Goal: Task Accomplishment & Management: Use online tool/utility

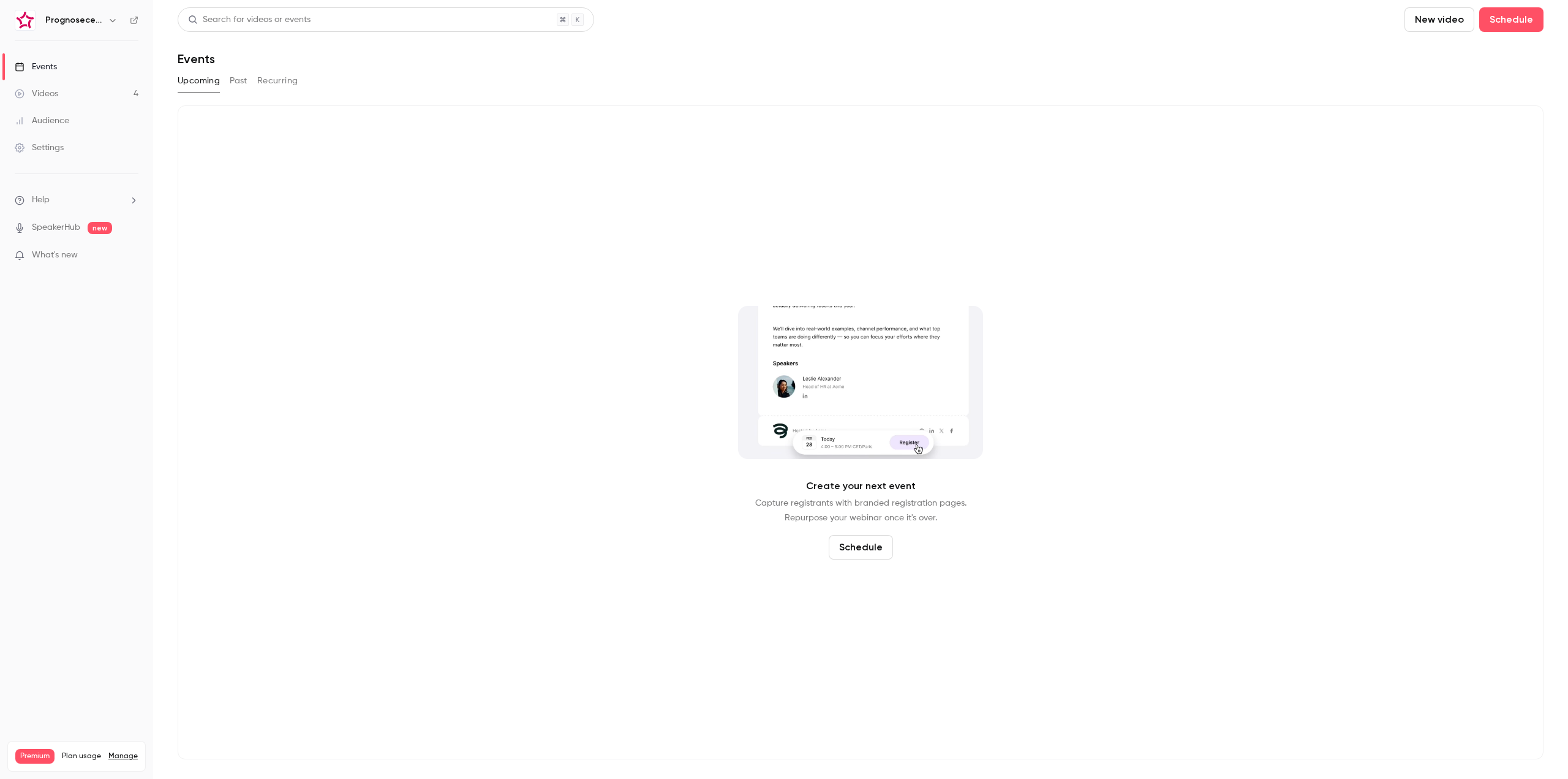
click at [110, 22] on icon "button" at bounding box center [112, 20] width 10 height 10
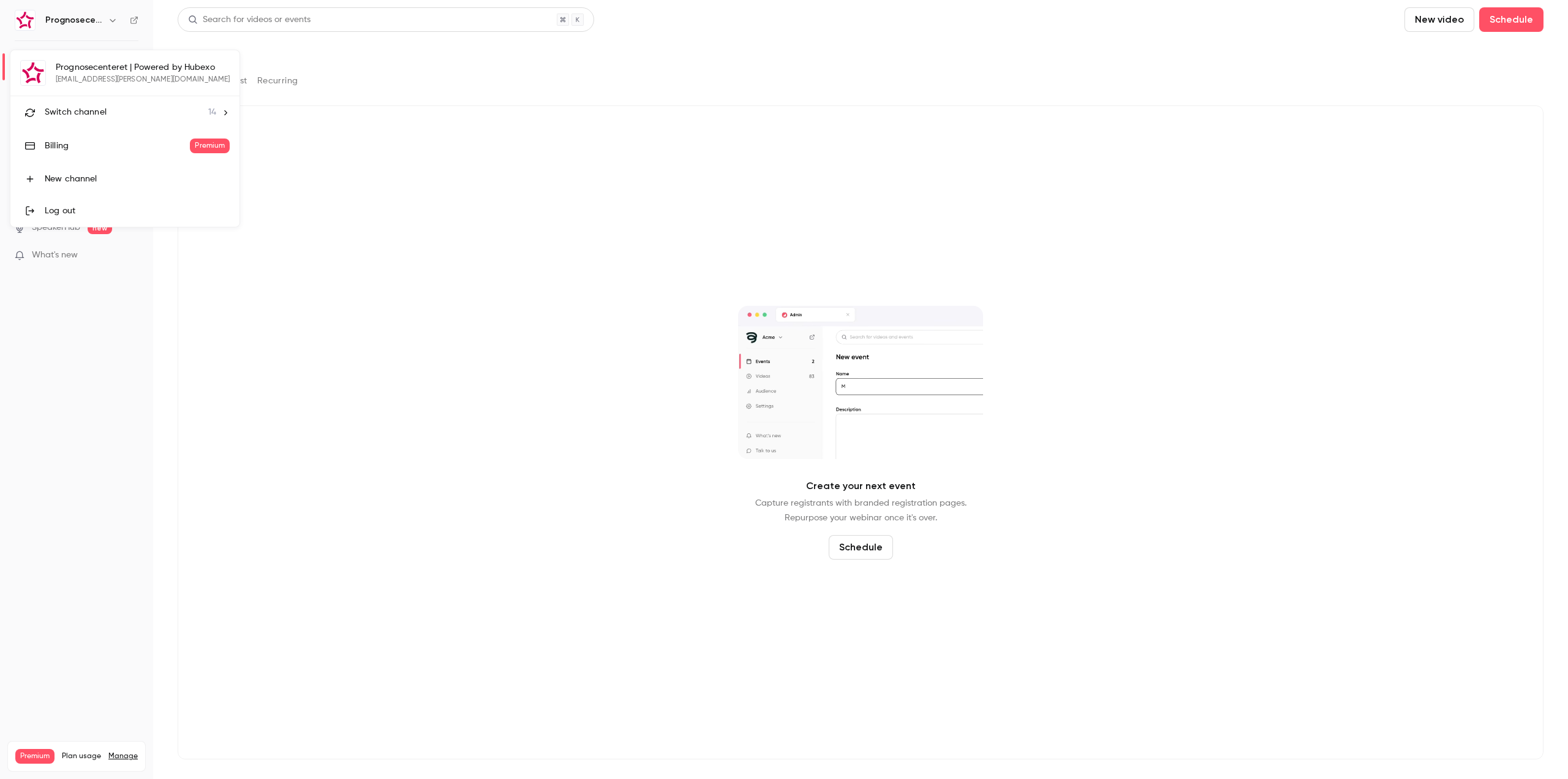
click at [107, 110] on div "Switch channel 14" at bounding box center [130, 112] width 171 height 13
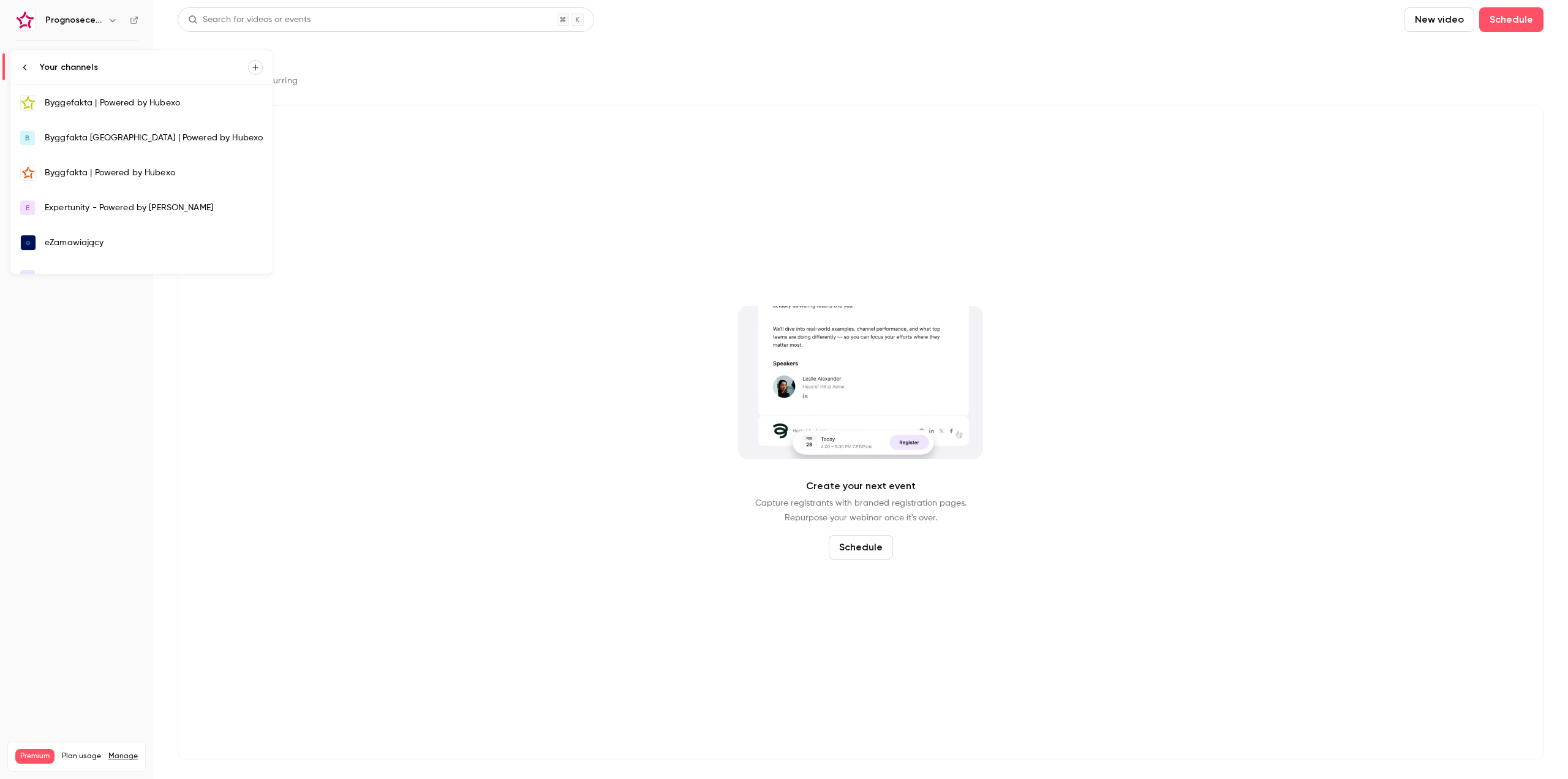
click at [133, 105] on div "Byggefakta | Powered by Hubexo" at bounding box center [154, 103] width 218 height 12
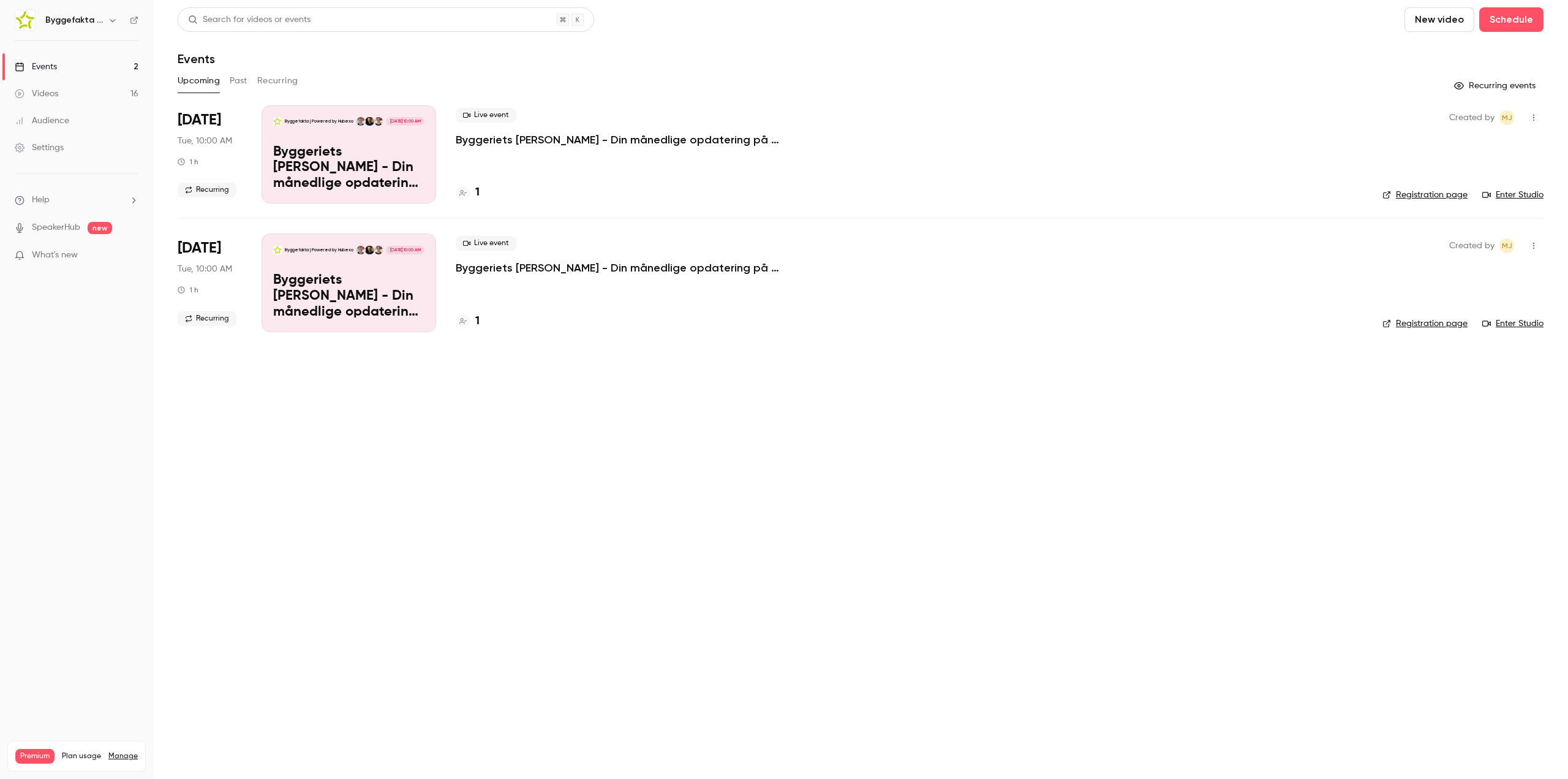
click at [237, 88] on button "Past" at bounding box center [238, 80] width 18 height 20
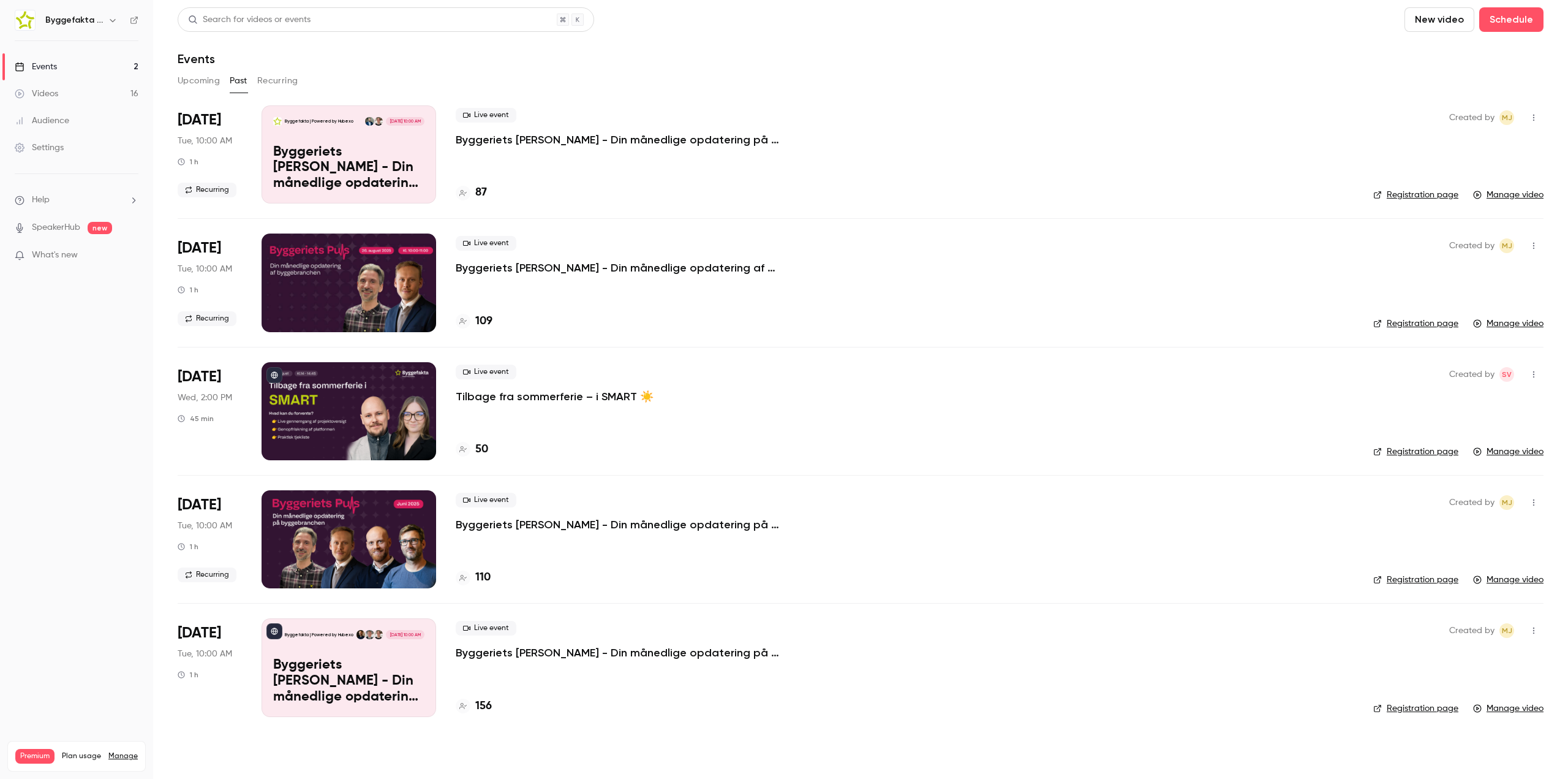
click at [577, 137] on p "Byggeriets [PERSON_NAME] - Din månedlige opdatering på byggebranchen" at bounding box center [639, 139] width 367 height 14
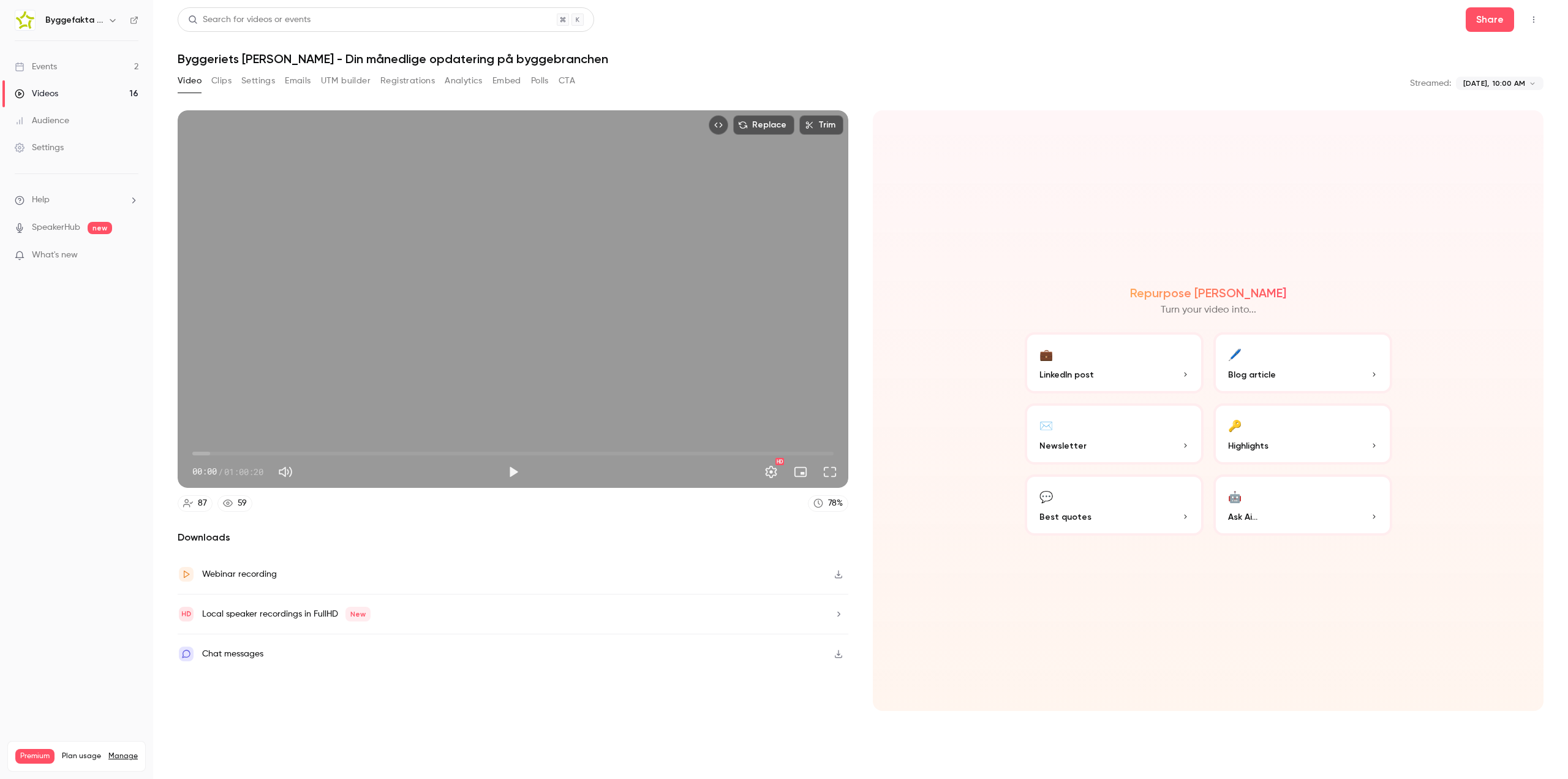
click at [747, 608] on div "Local speaker recordings in FullHD New" at bounding box center [513, 614] width 671 height 40
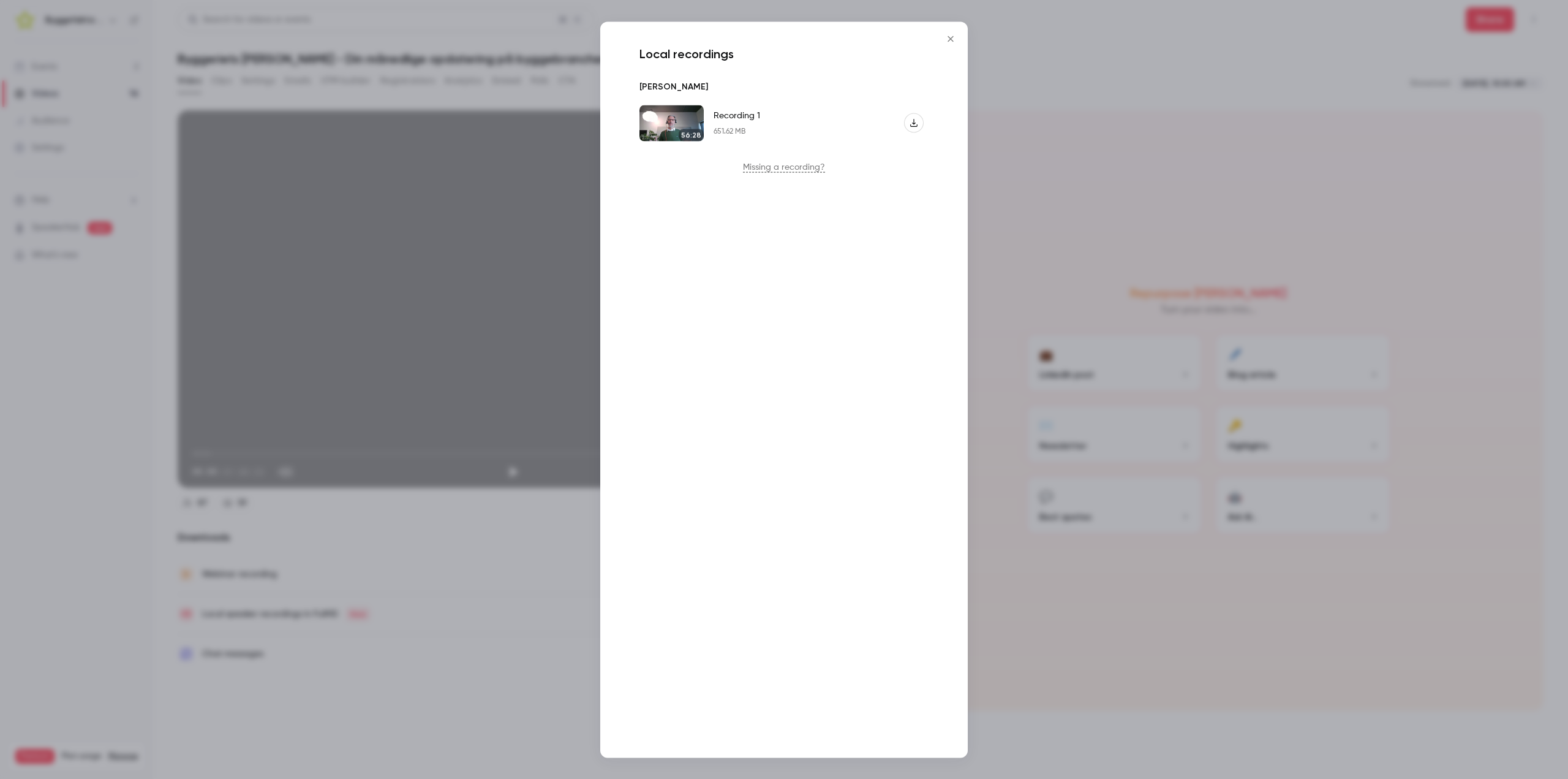
click at [948, 41] on icon "Close" at bounding box center [950, 38] width 6 height 6
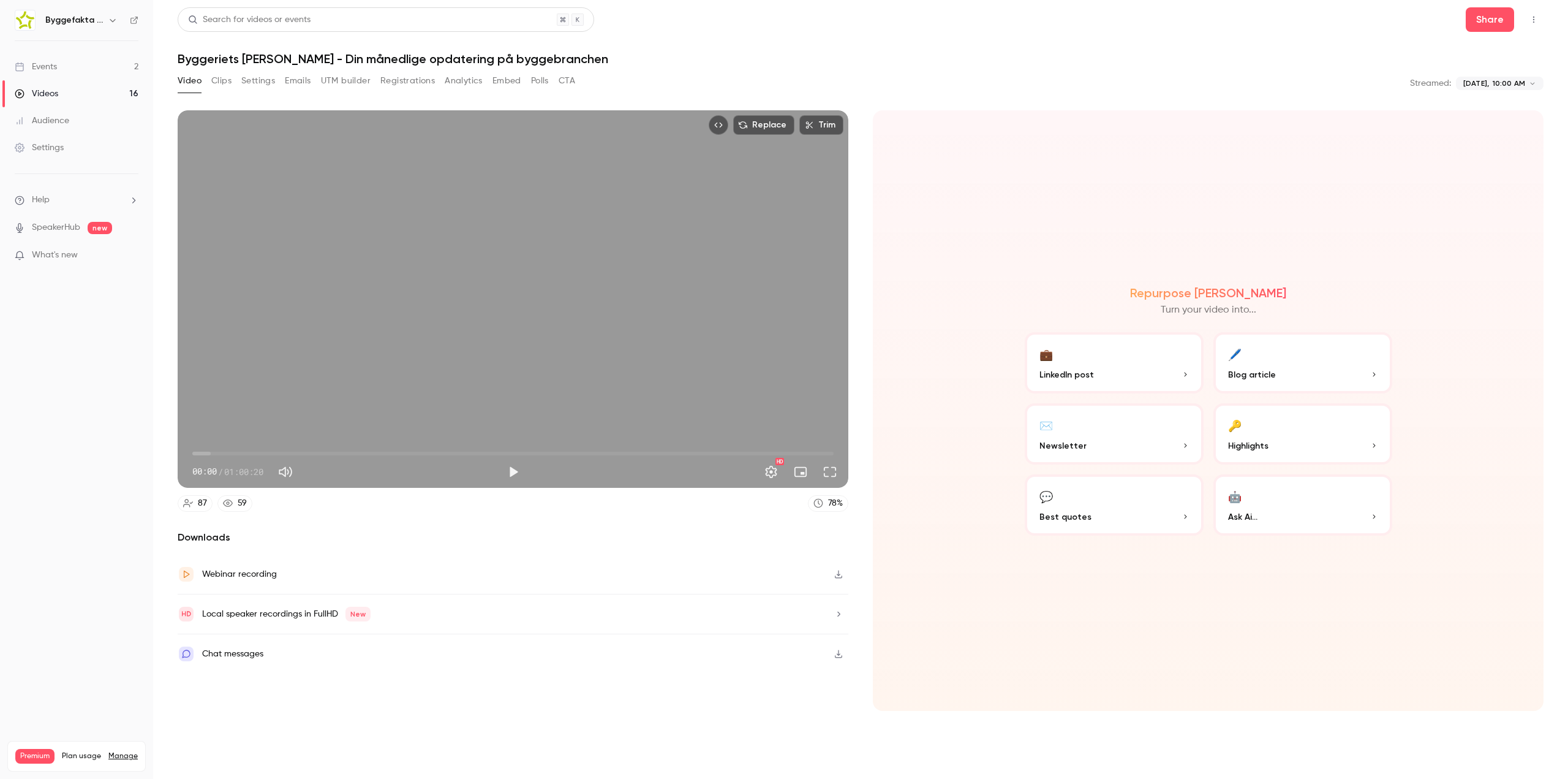
click at [459, 617] on div "Local speaker recordings in FullHD New" at bounding box center [513, 614] width 671 height 40
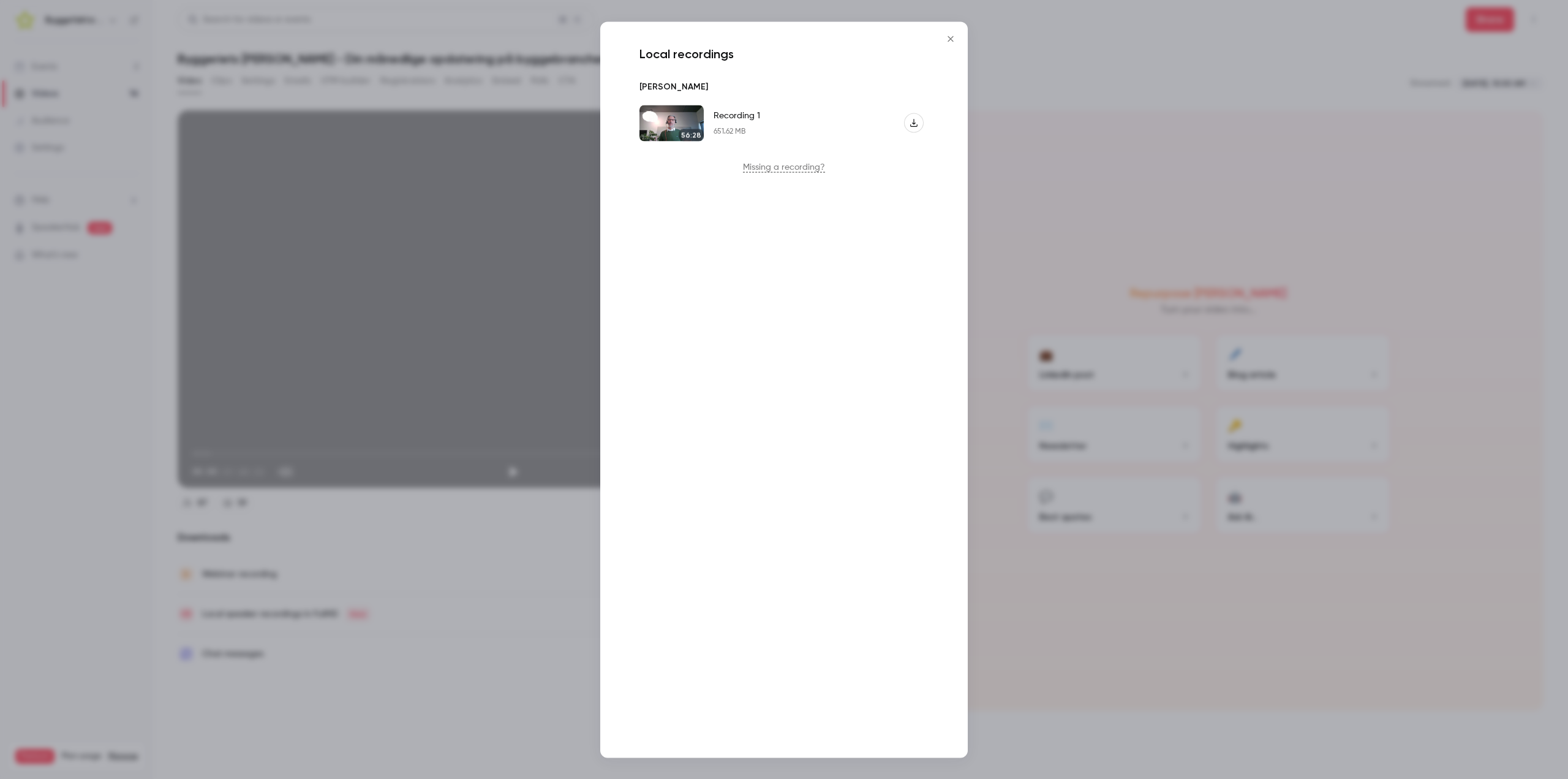
click at [953, 45] on button "Close" at bounding box center [950, 38] width 25 height 25
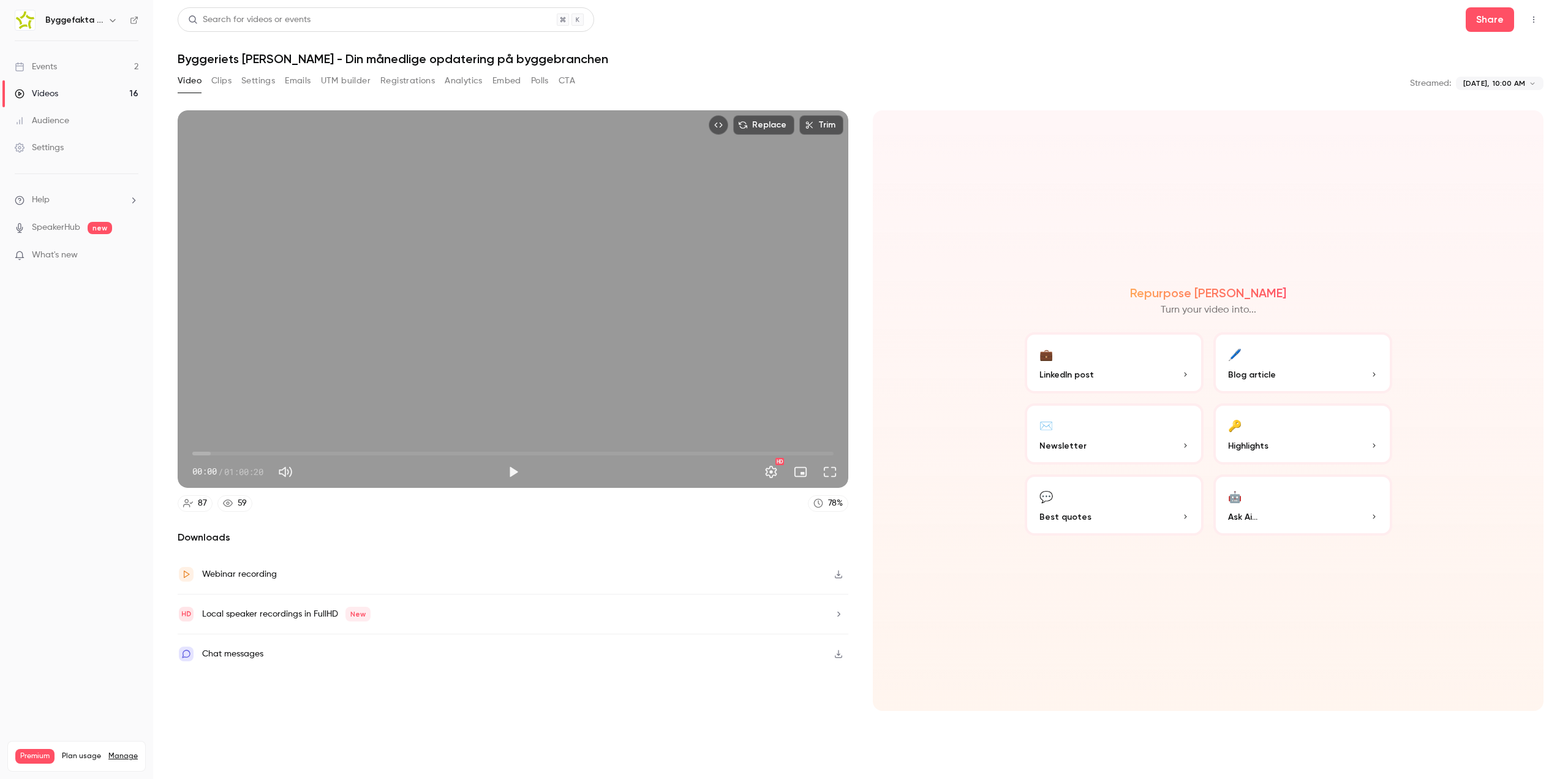
click at [394, 76] on button "Registrations" at bounding box center [408, 80] width 54 height 20
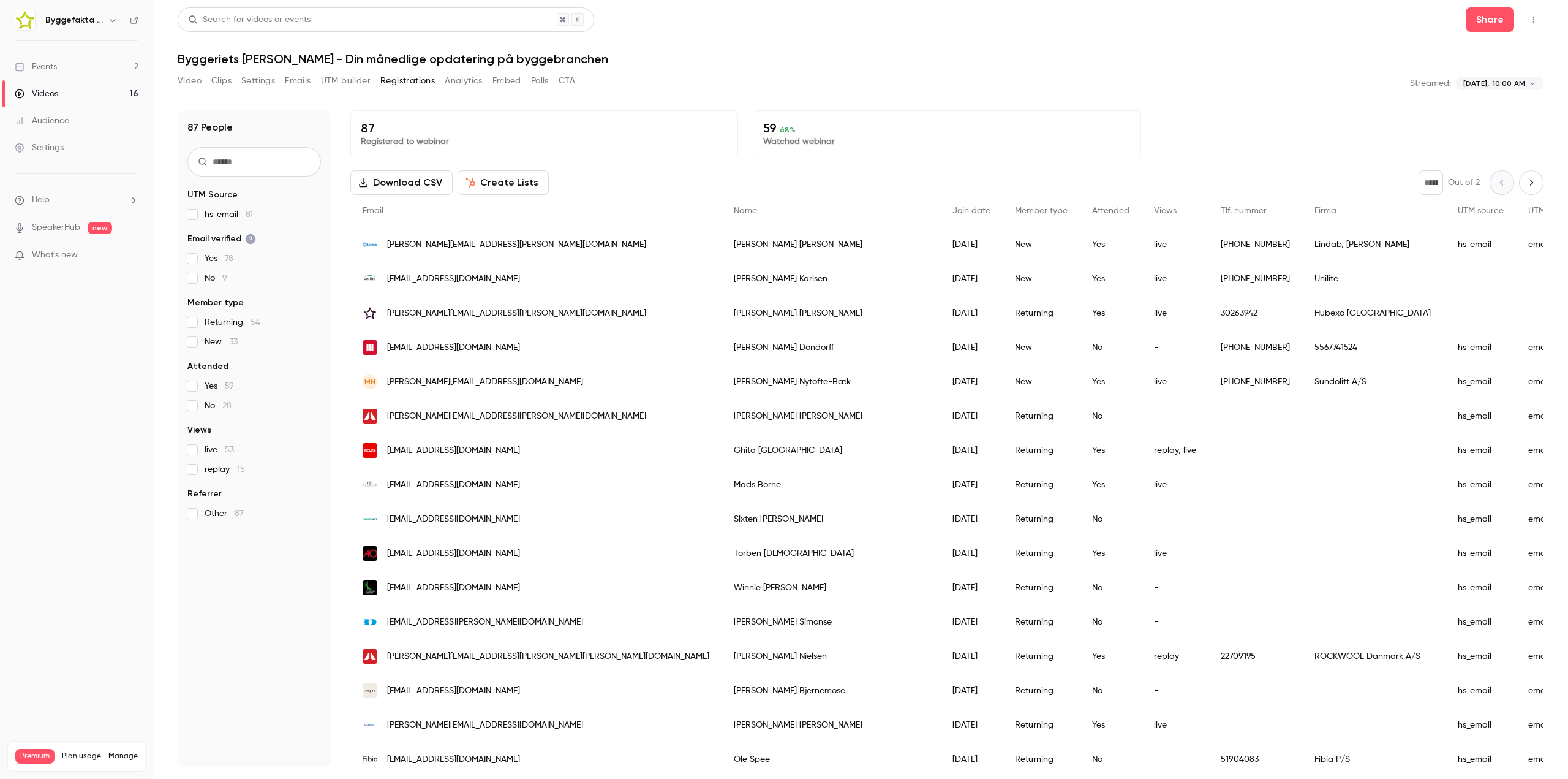
click at [502, 179] on button "Create Lists" at bounding box center [503, 182] width 92 height 25
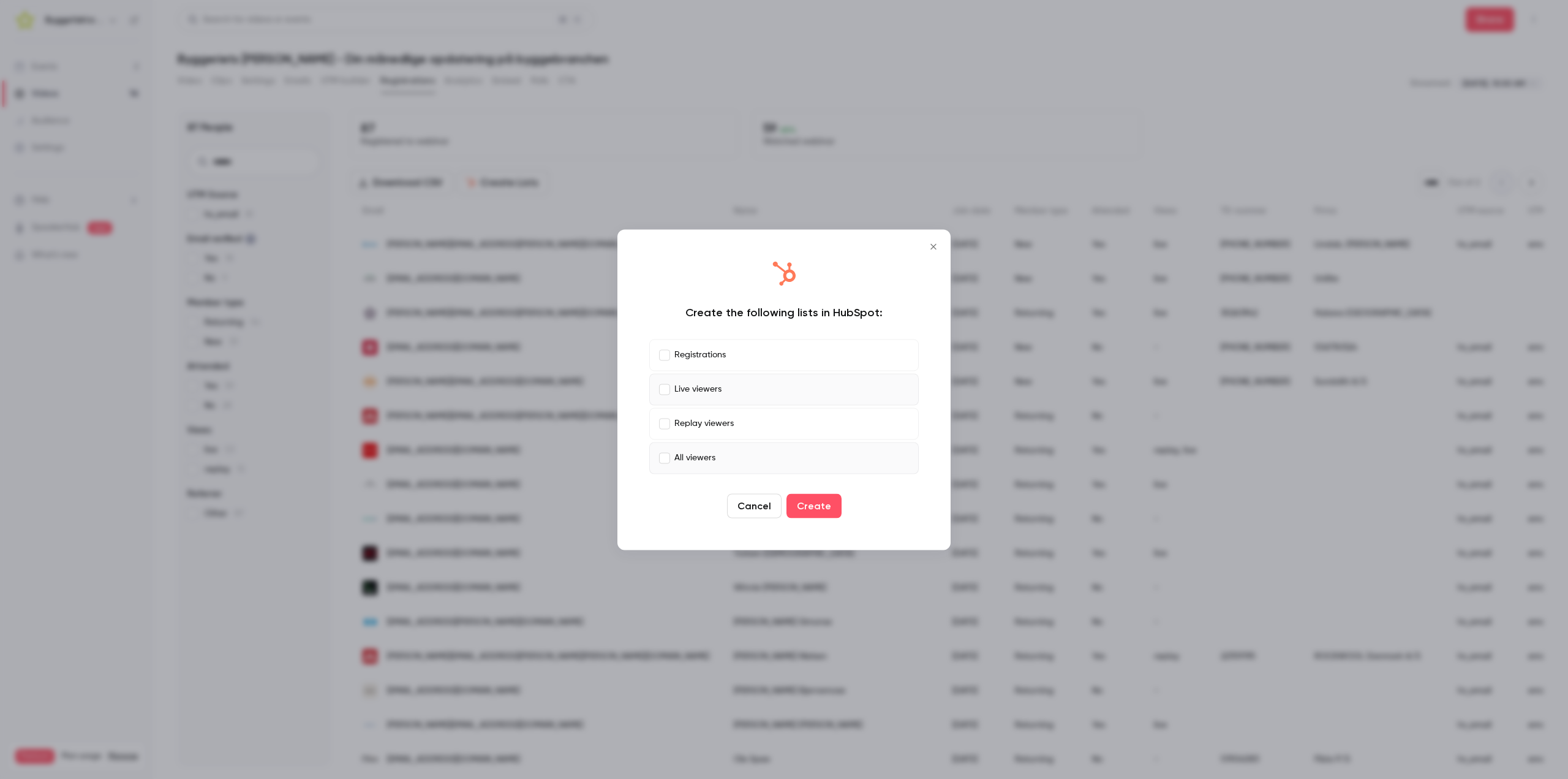
click at [675, 390] on p "Live viewers" at bounding box center [698, 390] width 47 height 13
click at [673, 462] on label "All viewers" at bounding box center [784, 458] width 269 height 32
click at [811, 506] on button "Create" at bounding box center [814, 505] width 55 height 25
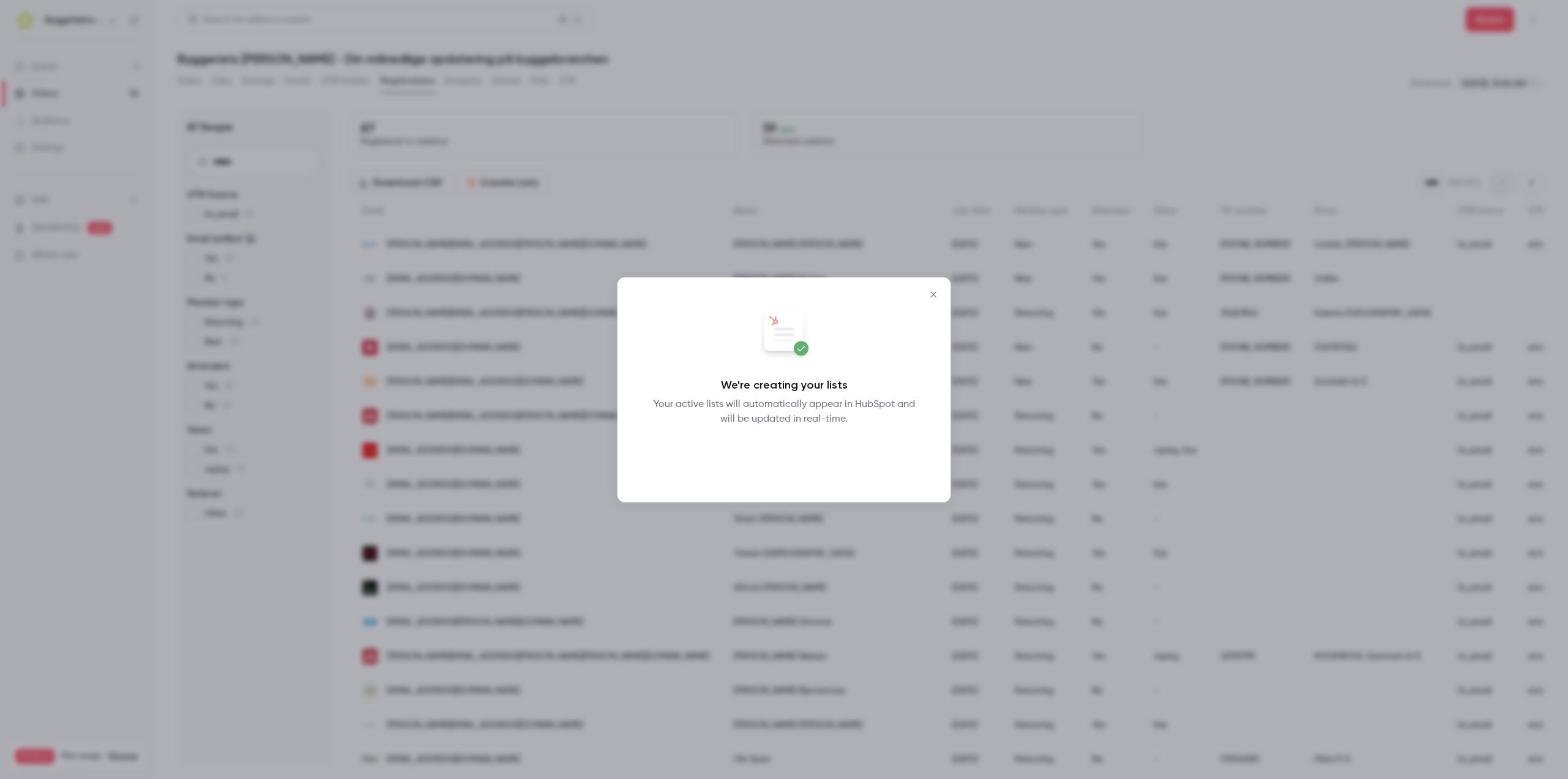
click at [782, 460] on button "Okay" at bounding box center [784, 457] width 45 height 25
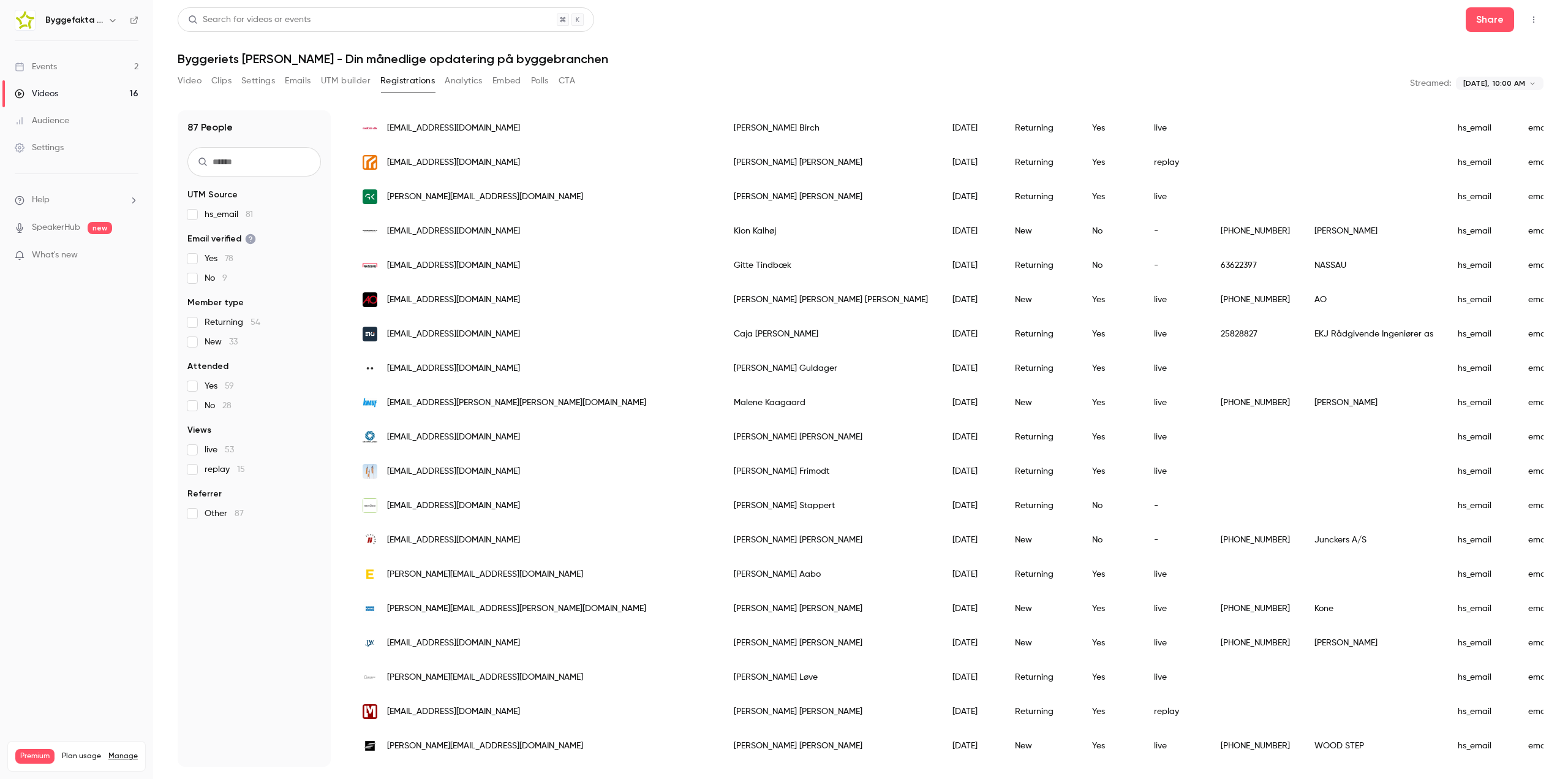
scroll to position [1124, 0]
